Goal: Information Seeking & Learning: Learn about a topic

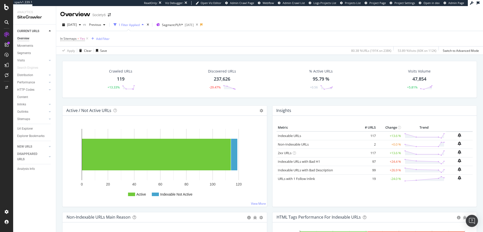
click at [20, 37] on div "Overview" at bounding box center [23, 38] width 12 height 5
click at [24, 119] on div "Sitemaps" at bounding box center [23, 119] width 13 height 5
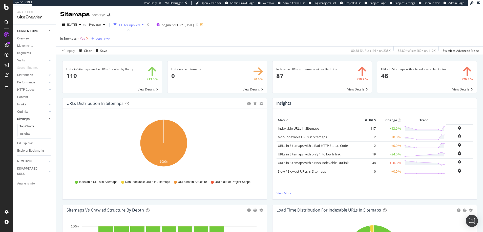
click at [87, 38] on icon at bounding box center [87, 38] width 4 height 5
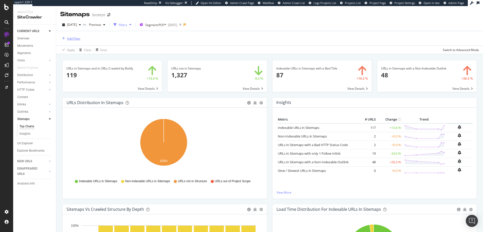
click at [76, 39] on div "Add Filter" at bounding box center [73, 38] width 13 height 4
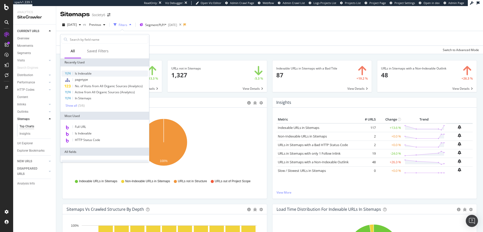
click at [85, 73] on span "Is Indexable" at bounding box center [83, 73] width 17 height 4
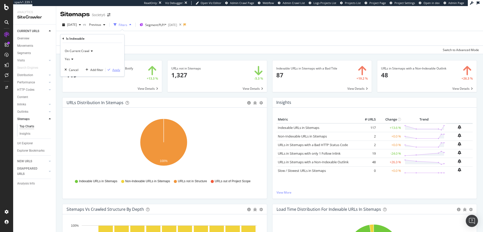
click at [116, 71] on div "Apply" at bounding box center [116, 70] width 8 height 4
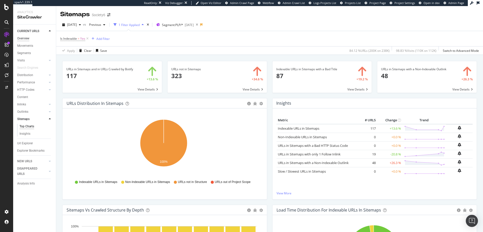
click at [25, 38] on div "Overview" at bounding box center [23, 38] width 12 height 5
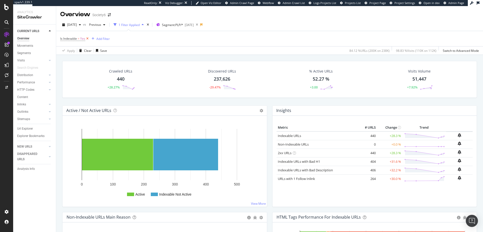
click at [88, 38] on icon at bounding box center [87, 38] width 4 height 5
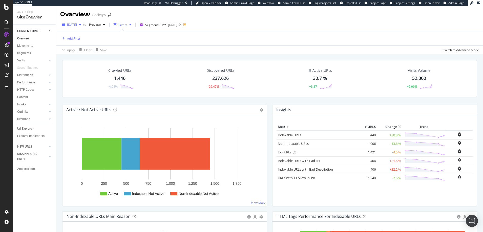
click at [77, 25] on span "[DATE]" at bounding box center [72, 25] width 10 height 4
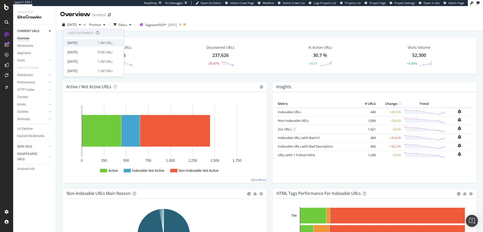
click at [79, 42] on div "[DATE]" at bounding box center [81, 43] width 27 height 5
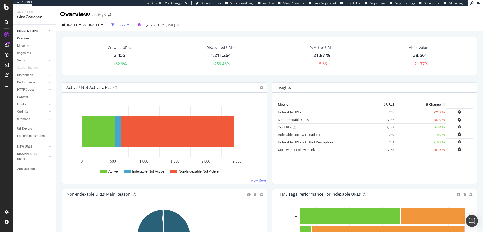
click at [125, 25] on div "Filters" at bounding box center [120, 25] width 9 height 4
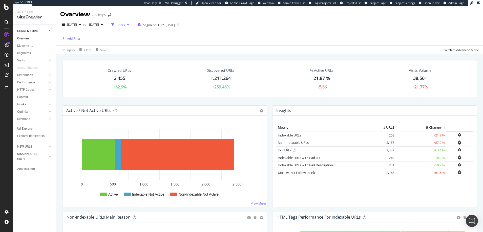
click at [75, 39] on div "Add Filter" at bounding box center [73, 38] width 13 height 4
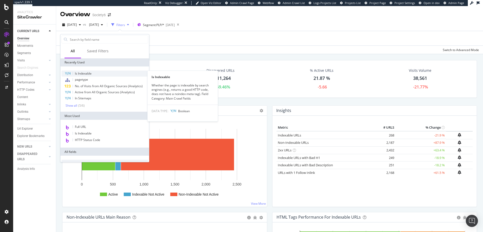
click at [85, 73] on span "Is Indexable" at bounding box center [83, 73] width 17 height 4
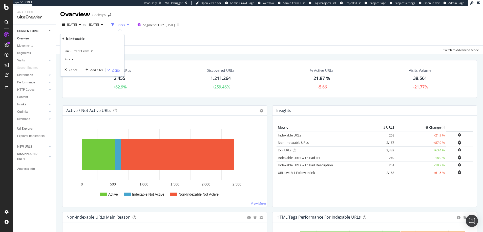
click at [116, 70] on div "Apply" at bounding box center [116, 70] width 8 height 4
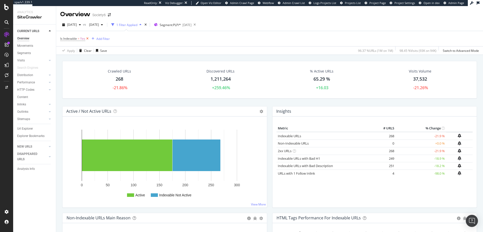
click at [87, 38] on icon at bounding box center [87, 38] width 4 height 5
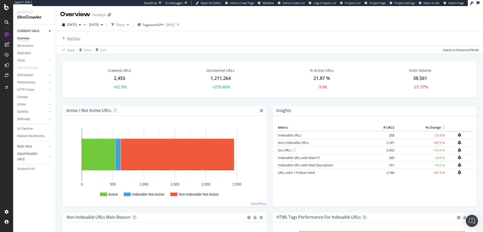
click at [76, 38] on div "Add Filter" at bounding box center [73, 38] width 13 height 4
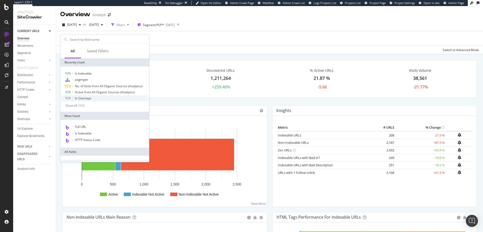
click at [85, 98] on span "In Sitemaps" at bounding box center [83, 98] width 16 height 4
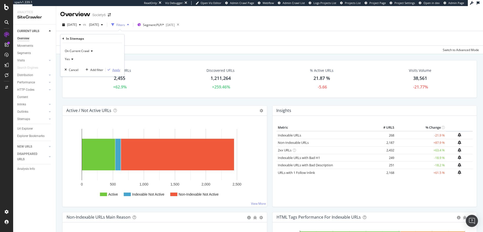
click at [117, 70] on div "Apply" at bounding box center [116, 70] width 8 height 4
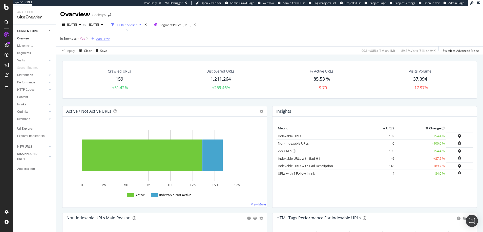
click at [99, 38] on div "Add Filter" at bounding box center [102, 39] width 13 height 4
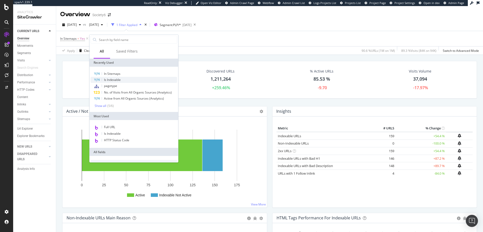
click at [111, 79] on span "Is Indexable" at bounding box center [112, 80] width 17 height 4
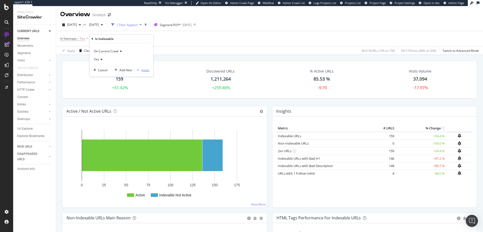
click at [146, 70] on div "Apply" at bounding box center [145, 70] width 8 height 4
click at [70, 155] on rect "A chart." at bounding box center [164, 164] width 194 height 79
click at [87, 39] on icon at bounding box center [87, 38] width 4 height 5
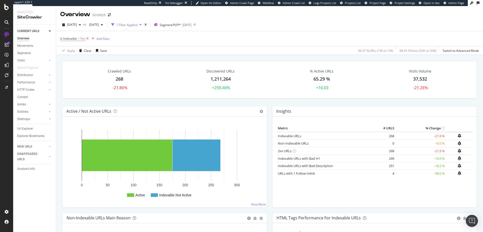
click at [87, 39] on icon at bounding box center [87, 38] width 4 height 5
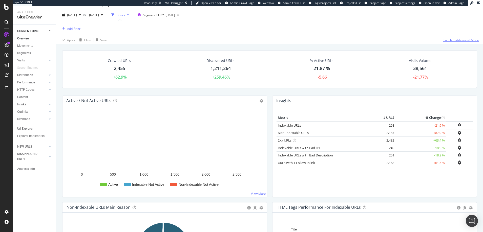
scroll to position [10, 0]
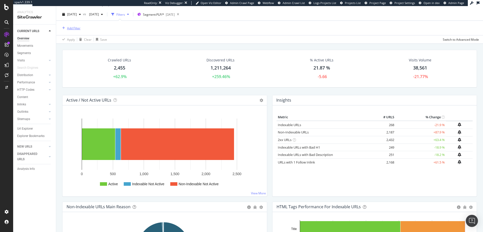
click at [71, 28] on div "Add Filter" at bounding box center [73, 28] width 13 height 4
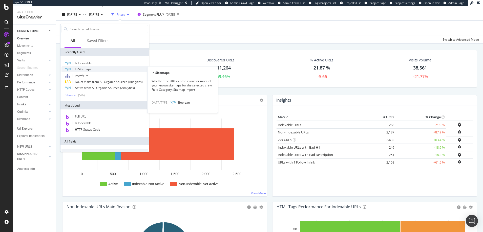
click at [83, 69] on span "In Sitemaps" at bounding box center [83, 69] width 16 height 4
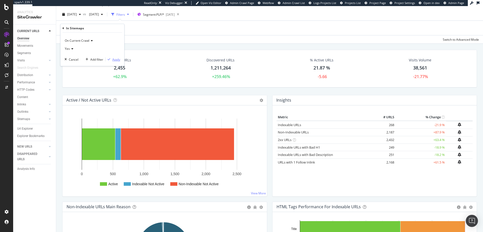
click at [116, 60] on div "Apply" at bounding box center [116, 59] width 8 height 4
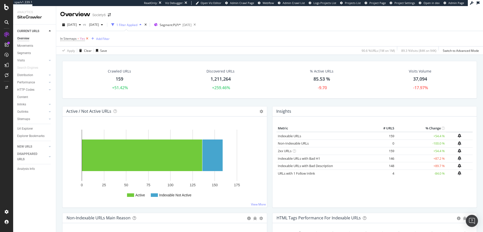
click at [87, 38] on icon at bounding box center [87, 38] width 4 height 5
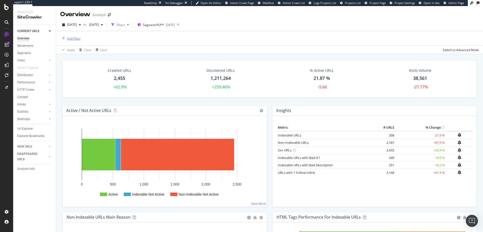
click at [74, 38] on div "Add Filter" at bounding box center [73, 38] width 13 height 4
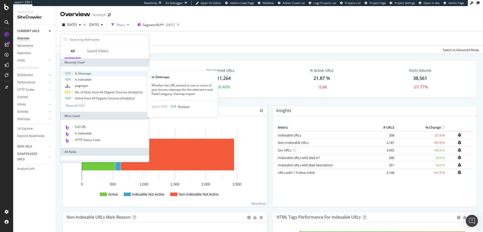
click at [81, 73] on span "In Sitemaps" at bounding box center [83, 73] width 16 height 4
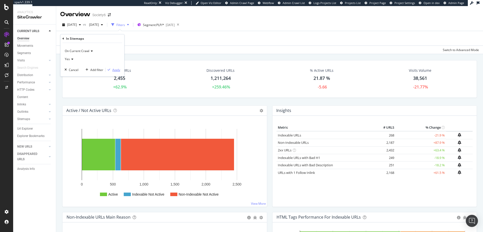
click at [116, 70] on div "Apply" at bounding box center [116, 70] width 8 height 4
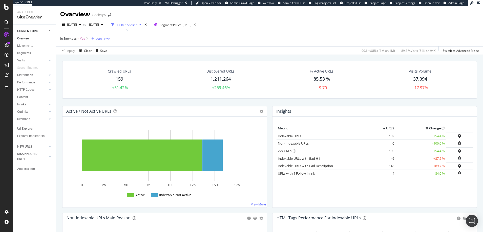
click at [214, 157] on rect "A chart." at bounding box center [212, 156] width 20 height 32
click at [256, 135] on rect "A chart." at bounding box center [164, 164] width 194 height 79
click at [82, 38] on span "Yes" at bounding box center [82, 38] width 5 height 7
click at [71, 58] on icon at bounding box center [72, 58] width 4 height 3
click at [70, 77] on span "No" at bounding box center [69, 76] width 4 height 4
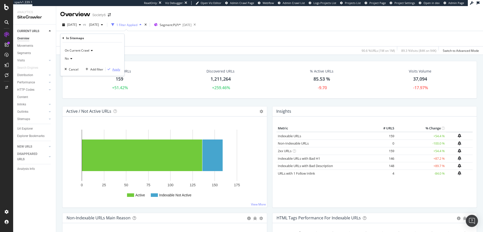
click at [116, 70] on div "Apply" at bounding box center [116, 69] width 8 height 4
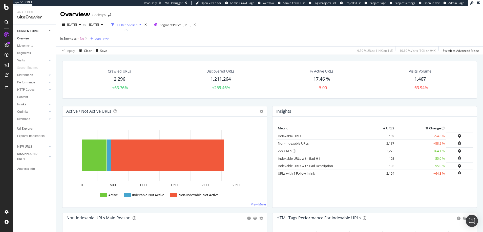
click at [73, 136] on rect "A chart." at bounding box center [164, 164] width 194 height 79
click at [81, 123] on div "Active Indexable Not Active Non-Indexable Not Active 0 500 1,000 1,500 2,000 2,…" at bounding box center [165, 162] width 205 height 91
click at [86, 38] on icon at bounding box center [86, 38] width 4 height 5
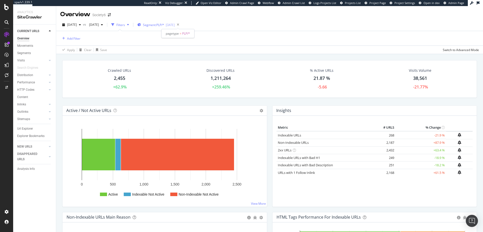
click at [164, 24] on span "Segment: PLP/*" at bounding box center [153, 25] width 21 height 4
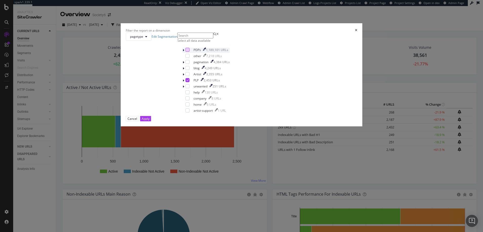
click at [190, 52] on div "modal" at bounding box center [188, 50] width 4 height 4
click at [189, 82] on icon "modal" at bounding box center [188, 80] width 2 height 3
click at [150, 121] on div "Apply" at bounding box center [146, 119] width 8 height 4
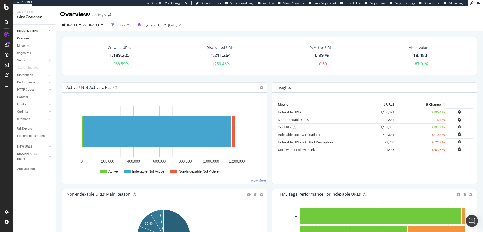
click at [125, 24] on div "Filters" at bounding box center [120, 25] width 9 height 4
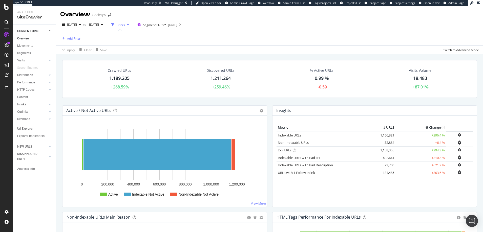
click at [73, 38] on div "Add Filter" at bounding box center [73, 38] width 13 height 4
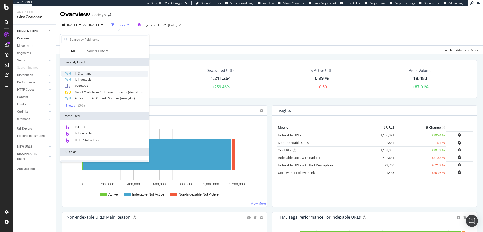
click at [83, 74] on span "In Sitemaps" at bounding box center [83, 73] width 16 height 4
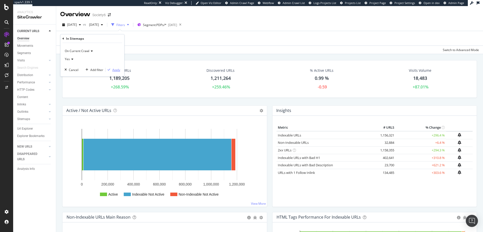
click at [116, 70] on div "Apply" at bounding box center [116, 70] width 8 height 4
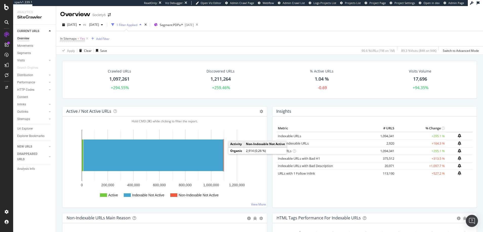
click at [223, 154] on rect "A chart." at bounding box center [223, 156] width 0 height 32
click at [87, 38] on icon at bounding box center [87, 38] width 4 height 5
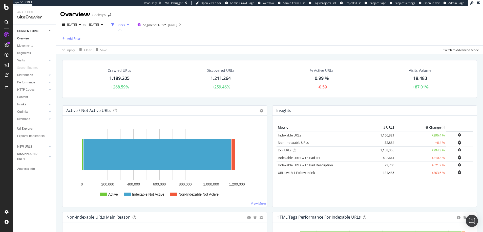
click at [76, 38] on div "Add Filter" at bounding box center [73, 38] width 13 height 4
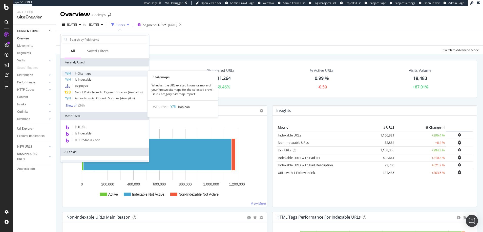
click at [83, 72] on span "In Sitemaps" at bounding box center [83, 73] width 16 height 4
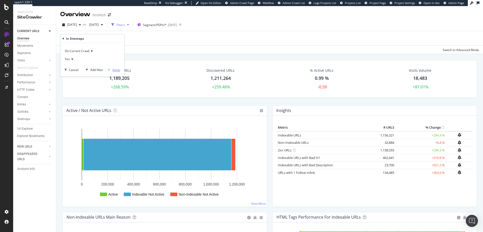
click at [114, 70] on div "Apply" at bounding box center [116, 70] width 8 height 4
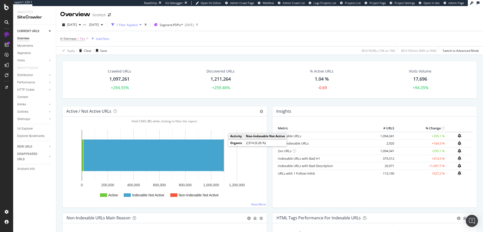
click at [223, 146] on rect "A chart." at bounding box center [223, 155] width 1 height 32
click at [74, 145] on rect "A chart." at bounding box center [165, 164] width 196 height 79
click at [82, 39] on span "Yes" at bounding box center [82, 38] width 5 height 7
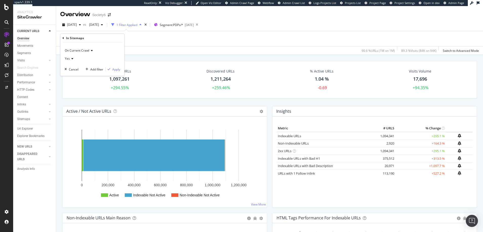
click at [73, 58] on icon at bounding box center [72, 58] width 4 height 3
click at [69, 74] on span "No" at bounding box center [69, 76] width 4 height 4
click at [116, 70] on div "Apply" at bounding box center [116, 69] width 8 height 4
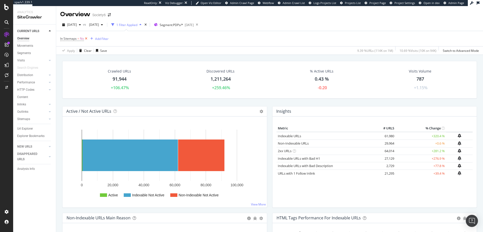
click at [86, 38] on icon at bounding box center [86, 38] width 4 height 5
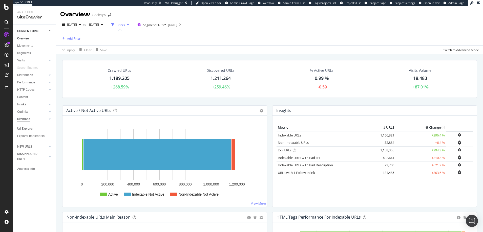
click at [25, 120] on div "Sitemaps" at bounding box center [23, 119] width 13 height 5
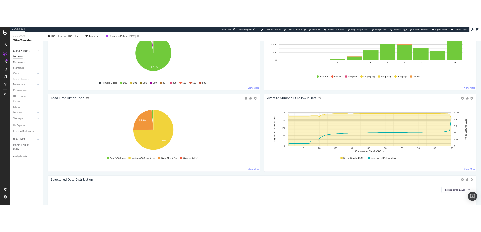
scroll to position [317, 0]
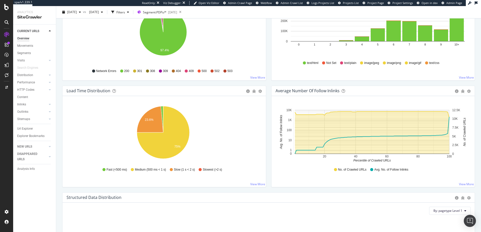
click at [315, 40] on rect "A chart." at bounding box center [378, 21] width 174 height 41
click at [342, 41] on rect "A chart." at bounding box center [378, 41] width 174 height 0
click at [342, 42] on icon "0 1 2 3 4 5 6 7 8 9 10+ 0 100K 200K 300K 400K" at bounding box center [372, 26] width 193 height 59
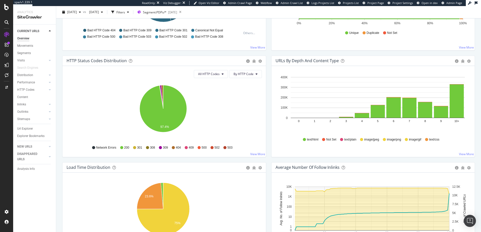
scroll to position [239, 0]
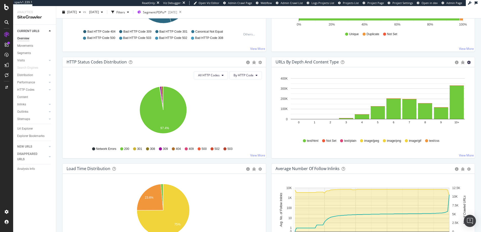
click at [467, 63] on icon "gear" at bounding box center [469, 63] width 4 height 4
click at [438, 91] on span "Table" at bounding box center [452, 91] width 46 height 7
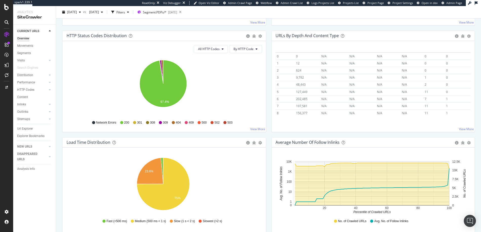
scroll to position [0, 0]
drag, startPoint x: 455, startPoint y: 117, endPoint x: 273, endPoint y: 50, distance: 193.5
click at [273, 50] on div "Hold CMD (⌘) while clicking to filter the report. Depth text/html image/jpeg im…" at bounding box center [374, 86] width 204 height 91
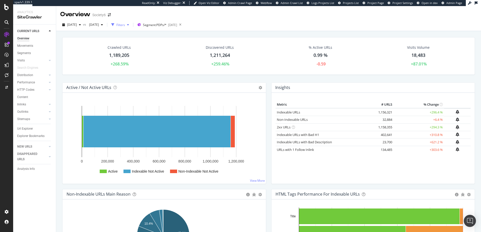
click at [125, 24] on div "Filters" at bounding box center [120, 25] width 9 height 4
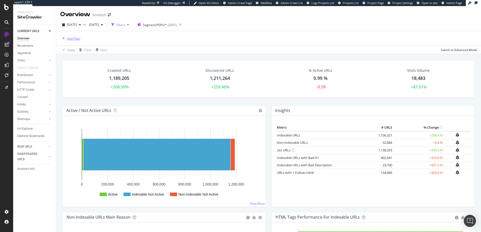
click at [76, 37] on div "Add Filter" at bounding box center [73, 38] width 13 height 4
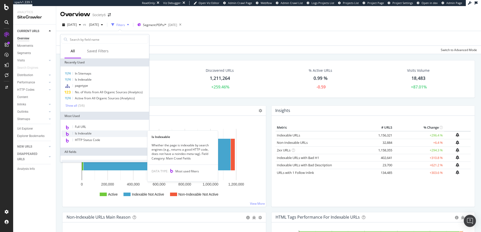
click at [86, 134] on span "Is Indexable" at bounding box center [83, 133] width 17 height 4
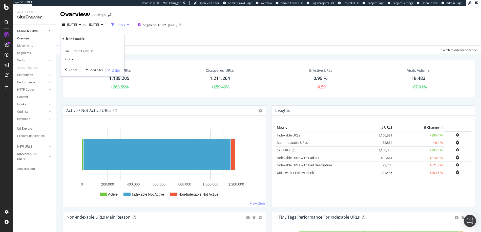
click at [115, 69] on div "Apply" at bounding box center [116, 70] width 8 height 4
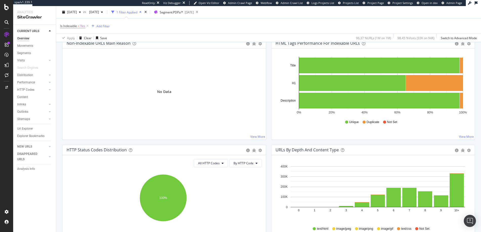
scroll to position [175, 0]
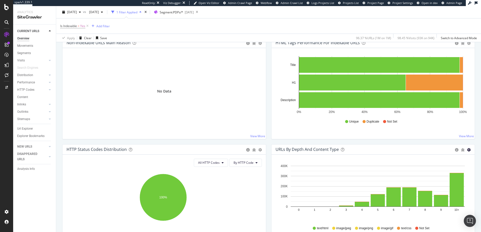
click at [467, 149] on icon "gear" at bounding box center [469, 150] width 4 height 4
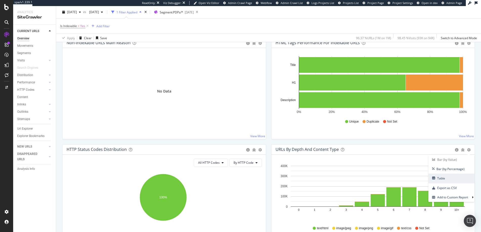
click at [436, 179] on span "Table" at bounding box center [452, 178] width 46 height 7
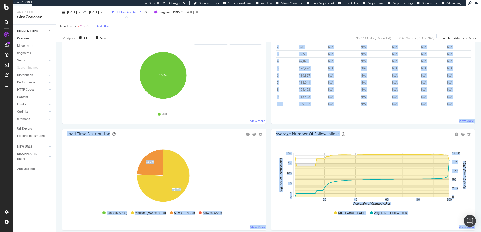
scroll to position [316, 0]
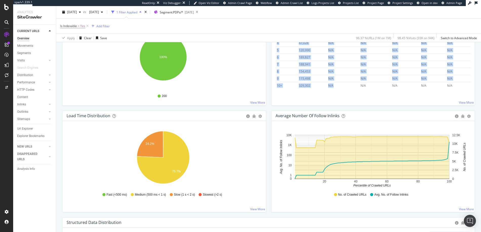
drag, startPoint x: 272, startPoint y: 167, endPoint x: 334, endPoint y: 88, distance: 100.5
click at [334, 85] on div "Hold CMD (⌘) while clicking to filter the report. Depth text/html image/jpeg im…" at bounding box center [374, 59] width 204 height 91
copy table "Depth text/html image/jpeg image/png image/gif text/css Not Set 0 0 N/A N/A N/A…"
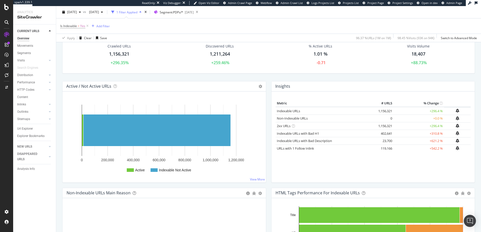
scroll to position [0, 0]
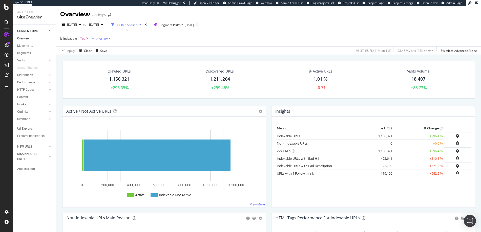
click at [87, 37] on icon at bounding box center [87, 38] width 4 height 5
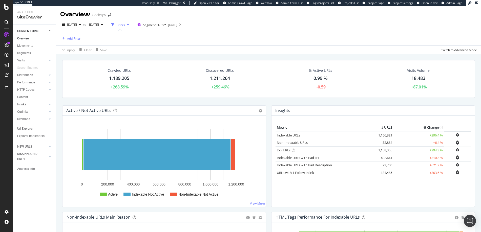
click at [73, 39] on div "Add Filter" at bounding box center [73, 38] width 13 height 4
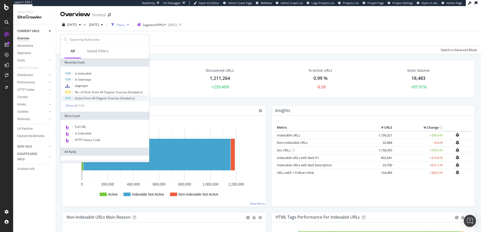
click at [80, 98] on span "Active from All Organic Sources (Analytics)" at bounding box center [105, 98] width 60 height 4
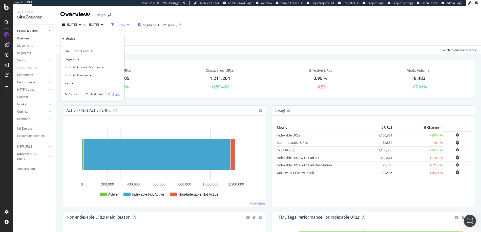
click at [116, 94] on div "Apply" at bounding box center [116, 94] width 8 height 4
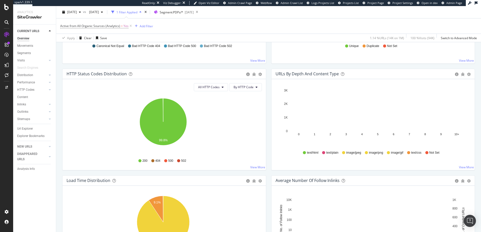
scroll to position [250, 0]
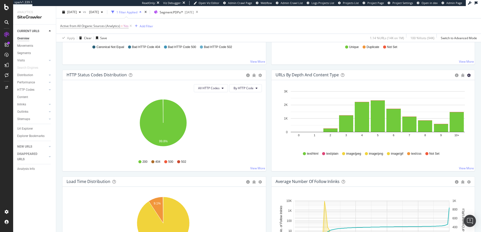
click at [467, 75] on icon "gear" at bounding box center [469, 76] width 4 height 4
click at [436, 95] on span "Bar (by Percentage)" at bounding box center [452, 94] width 46 height 7
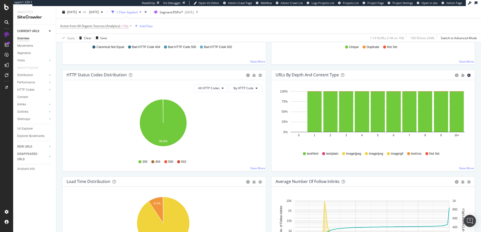
click at [467, 75] on icon "gear" at bounding box center [469, 76] width 4 height 4
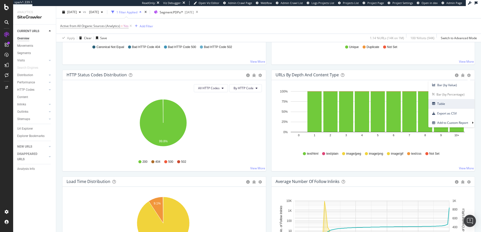
click at [437, 104] on span "Table" at bounding box center [452, 103] width 46 height 7
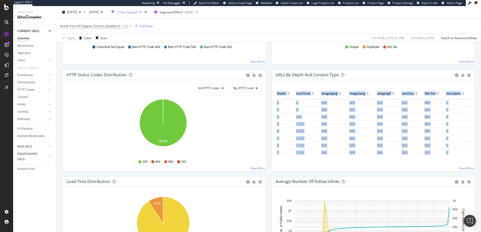
scroll to position [23, 0]
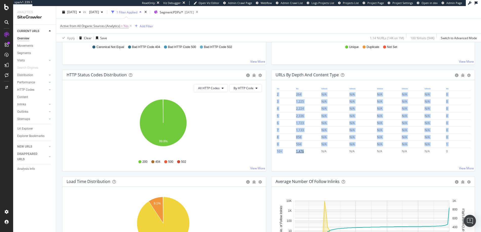
drag, startPoint x: 276, startPoint y: 93, endPoint x: 315, endPoint y: 154, distance: 72.1
click at [315, 154] on table "Depth text/html image/jpeg image/png image/gif text/css Not Set text/plain 0 0 …" at bounding box center [373, 110] width 195 height 89
copy table "Depth text/html image/jpeg image/png image/gif text/css Not Set text/plain 0 0 …"
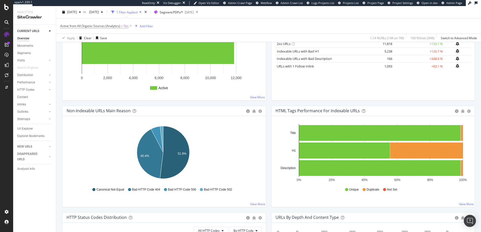
scroll to position [85, 0]
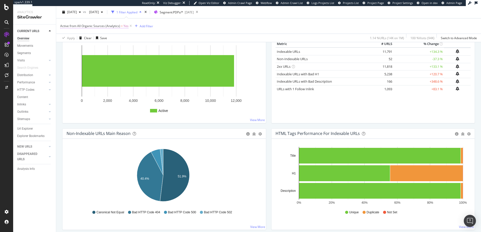
click at [125, 26] on span "Yes" at bounding box center [126, 26] width 5 height 7
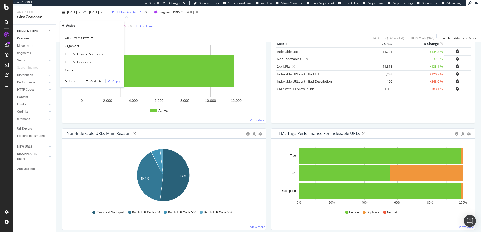
click at [67, 71] on span "Yes" at bounding box center [67, 70] width 5 height 4
click at [69, 87] on span "No" at bounding box center [69, 87] width 4 height 4
click at [116, 81] on div "Apply" at bounding box center [116, 81] width 8 height 4
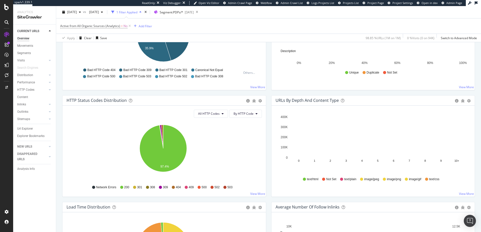
scroll to position [228, 0]
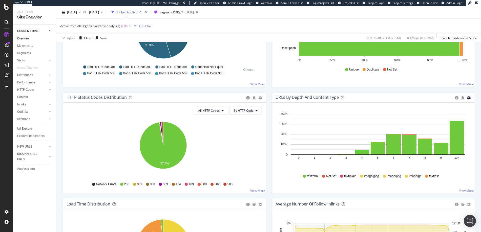
click at [467, 98] on icon "gear" at bounding box center [469, 98] width 4 height 4
click at [437, 128] on span "Table" at bounding box center [452, 126] width 46 height 7
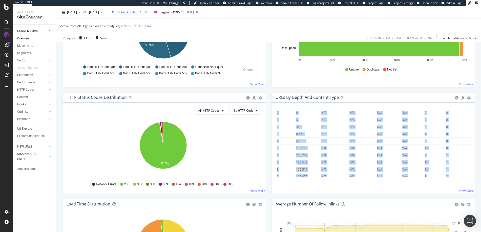
scroll to position [23, 0]
drag, startPoint x: 275, startPoint y: 115, endPoint x: 308, endPoint y: 174, distance: 67.8
click at [308, 174] on table "Depth text/html image/jpeg image/png image/gif text/css Not Set text/plain 0 0 …" at bounding box center [373, 132] width 195 height 89
copy table "Depth text/html image/jpeg image/png image/gif text/css Not Set text/plain 0 0 …"
click at [467, 98] on icon "gear" at bounding box center [469, 98] width 4 height 4
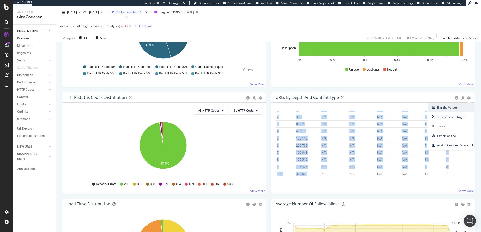
click at [437, 109] on span "Bar (by Value)" at bounding box center [452, 107] width 46 height 7
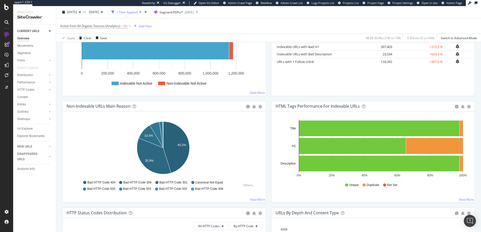
scroll to position [88, 0]
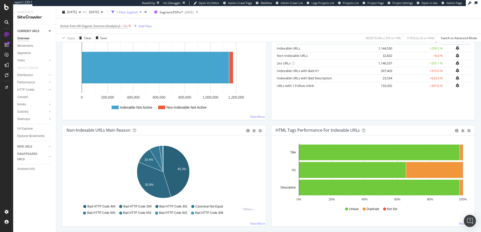
click at [128, 26] on icon at bounding box center [130, 26] width 4 height 5
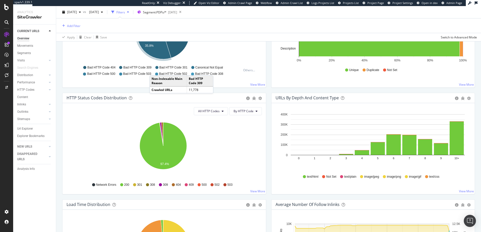
scroll to position [227, 0]
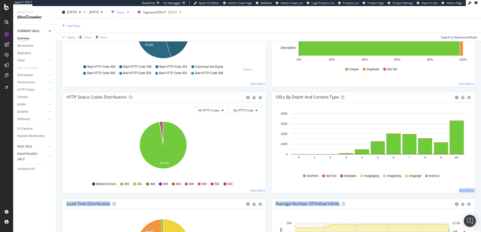
drag, startPoint x: 472, startPoint y: 194, endPoint x: 446, endPoint y: 208, distance: 29.7
click at [446, 208] on div "Crawled URLs 1,189,205 +268.59% Discovered URLs 1,211,264 +259.46% % Active URL…" at bounding box center [269, 176] width 418 height 686
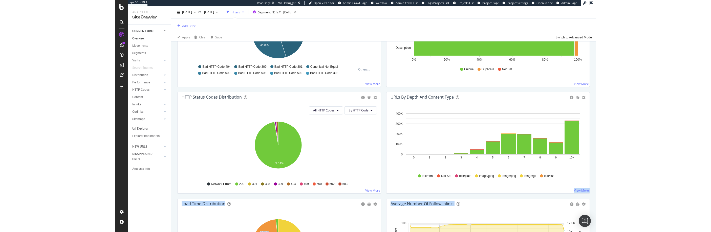
scroll to position [204, 0]
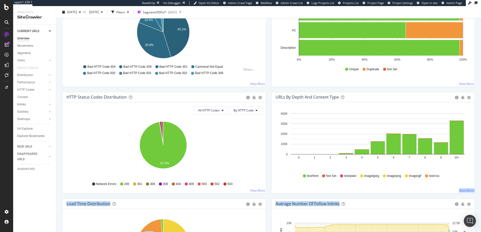
click at [473, 196] on div "URLs by Depth and Content Type Bar (by Value) Bar (by Percentage) Table Export …" at bounding box center [373, 145] width 209 height 107
